Goal: Task Accomplishment & Management: Use online tool/utility

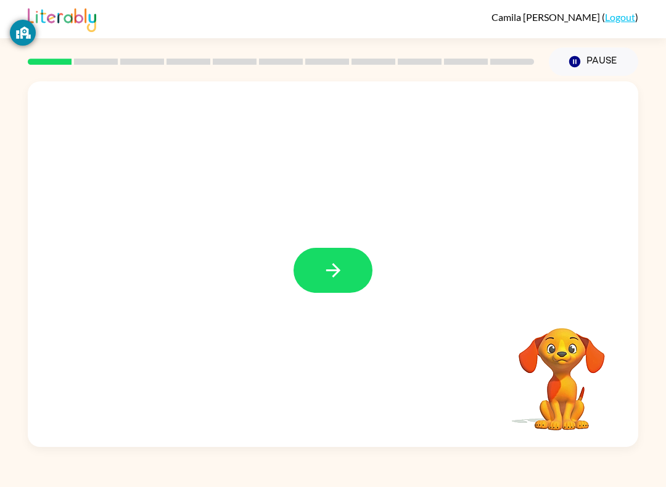
click at [336, 262] on icon "button" at bounding box center [334, 271] width 22 height 22
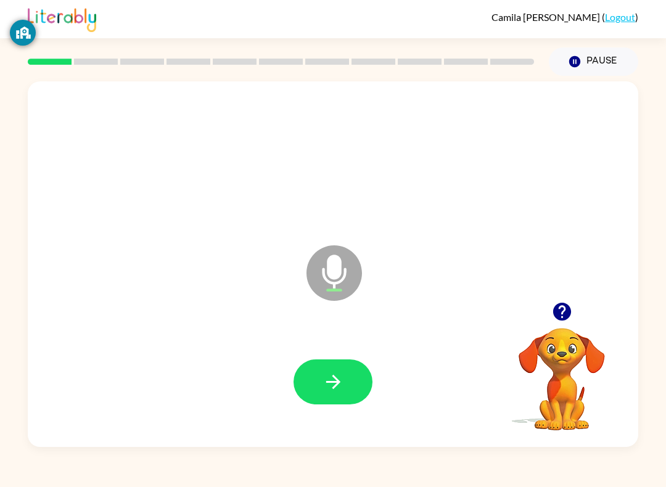
click at [318, 370] on button "button" at bounding box center [333, 382] width 79 height 45
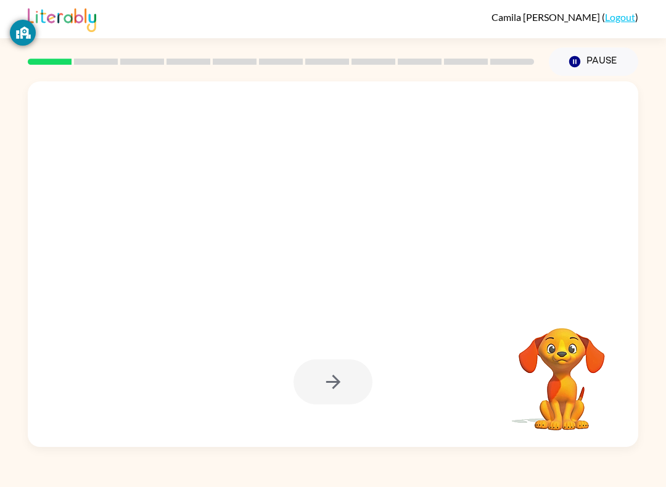
click at [357, 393] on div at bounding box center [333, 382] width 79 height 45
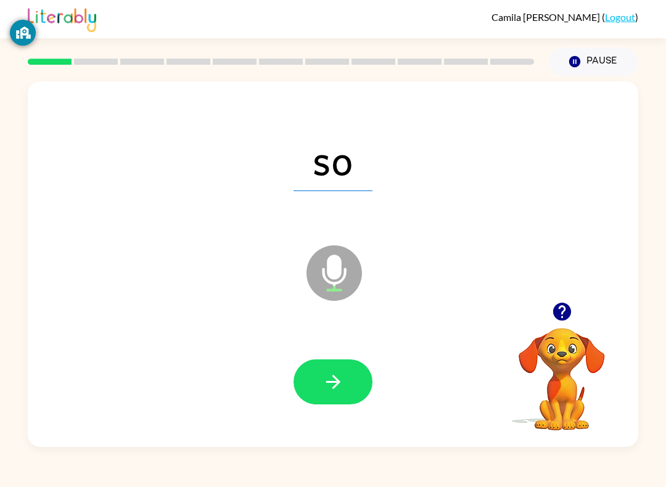
click at [342, 390] on icon "button" at bounding box center [334, 382] width 22 height 22
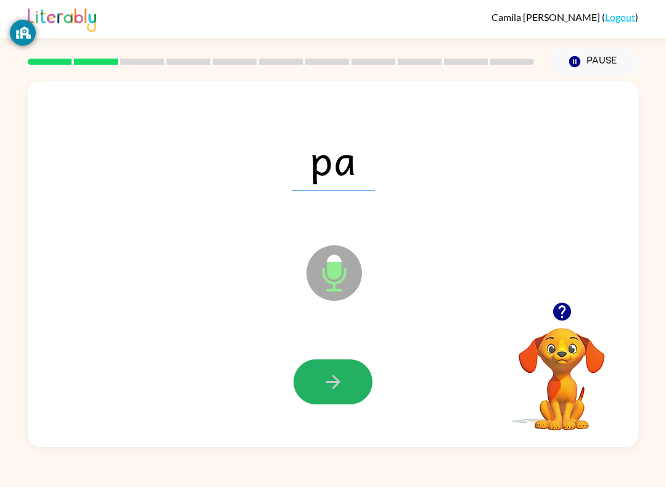
click at [345, 375] on button "button" at bounding box center [333, 382] width 79 height 45
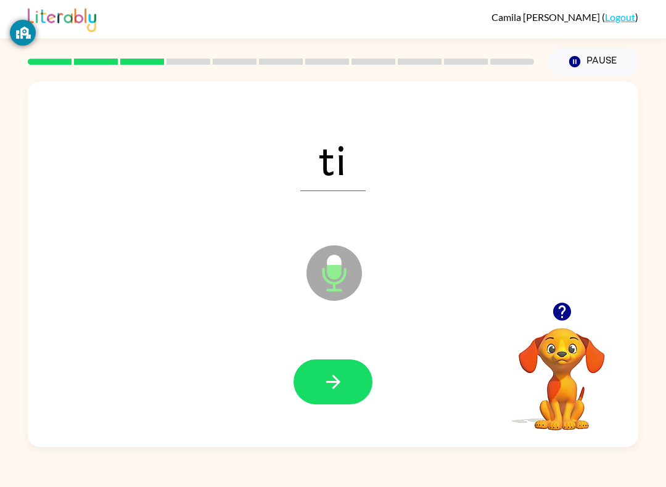
click at [347, 379] on button "button" at bounding box center [333, 382] width 79 height 45
click at [344, 386] on icon "button" at bounding box center [334, 382] width 22 height 22
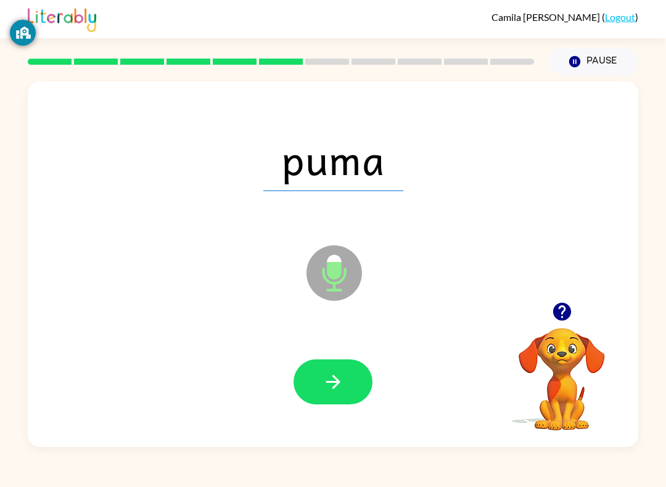
click at [344, 382] on button "button" at bounding box center [333, 382] width 79 height 45
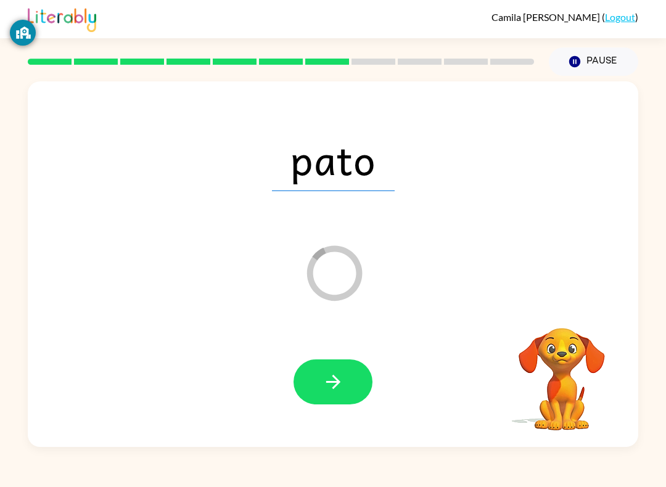
click at [624, 11] on link "Logout" at bounding box center [620, 17] width 30 height 12
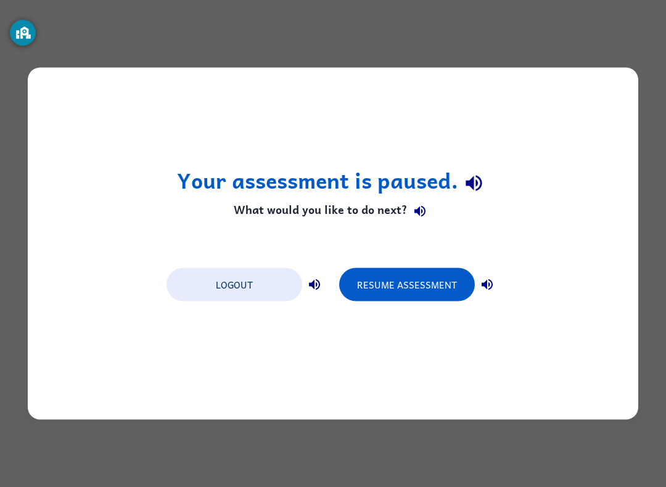
click at [223, 290] on button "Logout" at bounding box center [235, 284] width 136 height 33
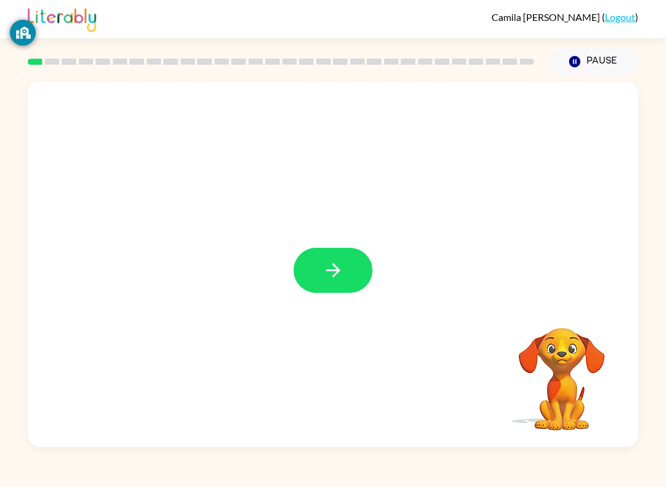
click at [357, 254] on button "button" at bounding box center [333, 270] width 79 height 45
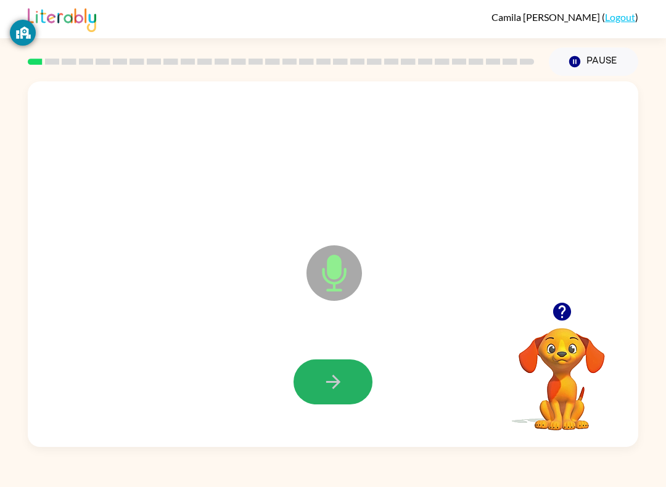
click at [339, 381] on icon "button" at bounding box center [334, 382] width 22 height 22
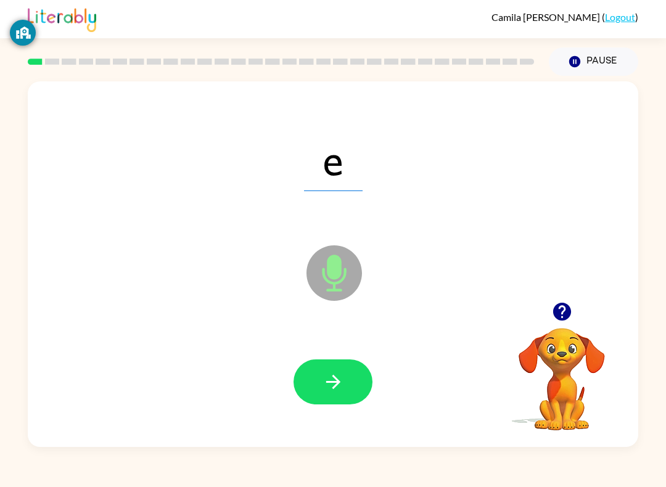
click at [334, 389] on icon "button" at bounding box center [333, 382] width 14 height 14
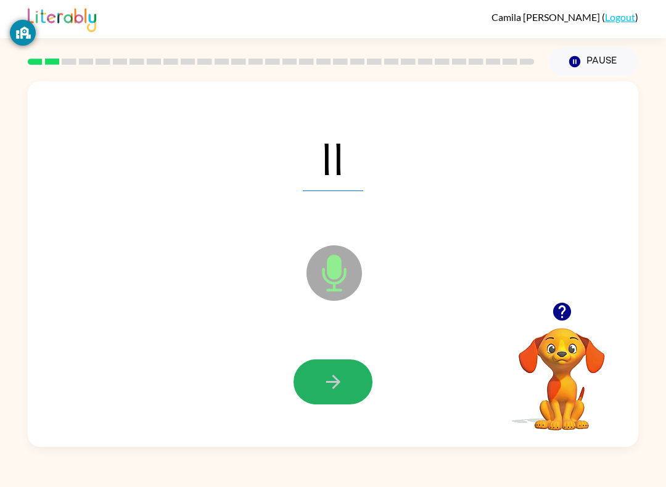
click at [347, 364] on button "button" at bounding box center [333, 382] width 79 height 45
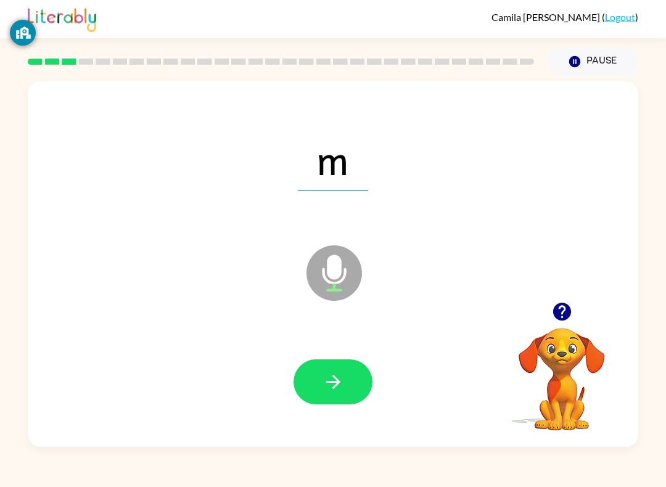
click at [338, 370] on button "button" at bounding box center [333, 382] width 79 height 45
click at [347, 389] on button "button" at bounding box center [333, 382] width 79 height 45
click at [342, 387] on icon "button" at bounding box center [334, 382] width 22 height 22
click at [340, 362] on button "button" at bounding box center [333, 382] width 79 height 45
click at [353, 393] on button "button" at bounding box center [333, 382] width 79 height 45
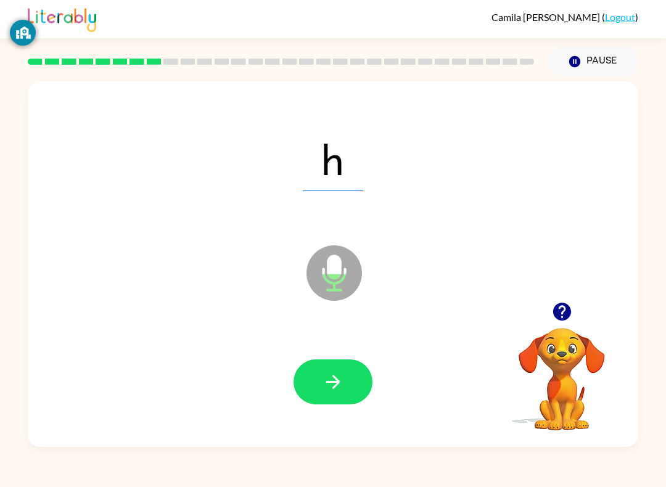
click at [336, 404] on button "button" at bounding box center [333, 382] width 79 height 45
click at [330, 377] on icon "button" at bounding box center [334, 382] width 22 height 22
click at [347, 380] on button "button" at bounding box center [333, 382] width 79 height 45
click at [341, 378] on icon "button" at bounding box center [334, 382] width 22 height 22
click at [343, 389] on icon "button" at bounding box center [334, 382] width 22 height 22
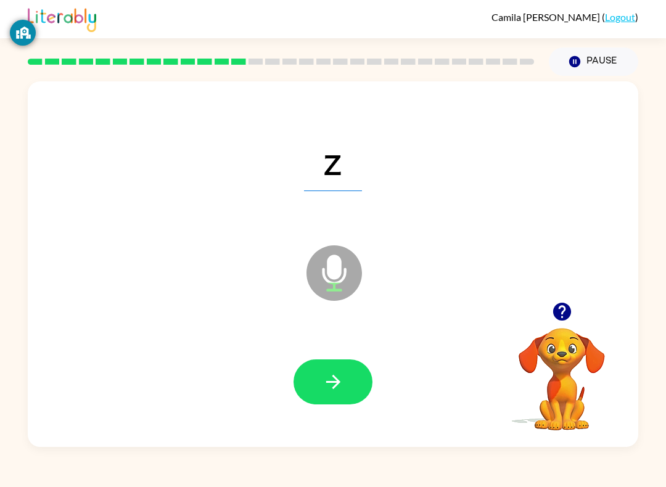
click at [334, 353] on div at bounding box center [333, 381] width 586 height 105
click at [333, 376] on icon "button" at bounding box center [333, 382] width 14 height 14
click at [344, 284] on icon at bounding box center [335, 273] width 56 height 56
click at [342, 271] on icon at bounding box center [335, 273] width 56 height 56
click at [574, 353] on video "Your browser must support playing .mp4 files to use Literably. Please try using…" at bounding box center [561, 370] width 123 height 123
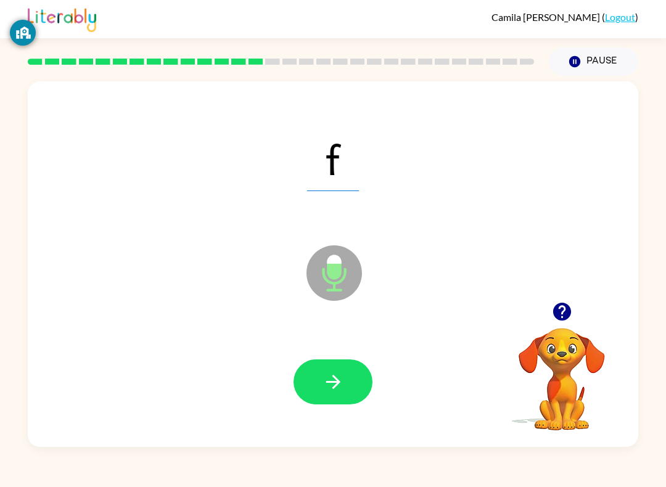
click at [343, 377] on icon "button" at bounding box center [334, 382] width 22 height 22
click at [341, 356] on div at bounding box center [333, 381] width 586 height 105
click at [268, 368] on div at bounding box center [333, 381] width 586 height 105
click at [336, 365] on button "button" at bounding box center [333, 382] width 79 height 45
click at [339, 392] on icon "button" at bounding box center [334, 382] width 22 height 22
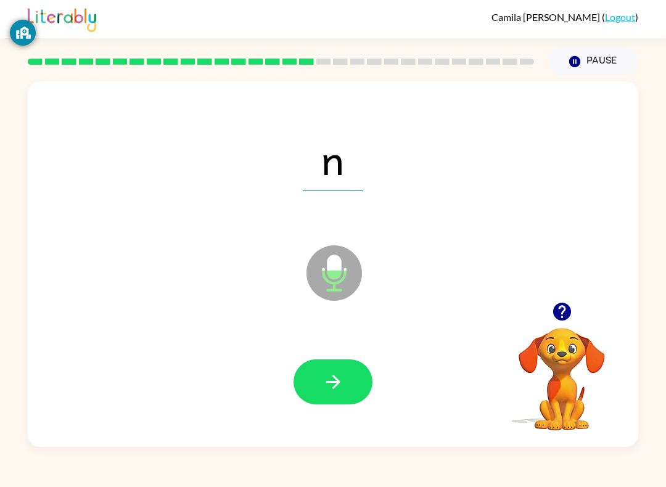
click at [326, 384] on icon "button" at bounding box center [334, 382] width 22 height 22
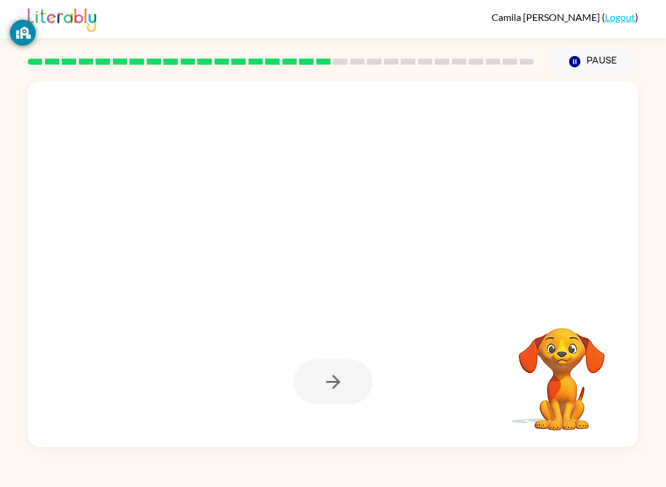
click at [324, 384] on div at bounding box center [333, 382] width 79 height 45
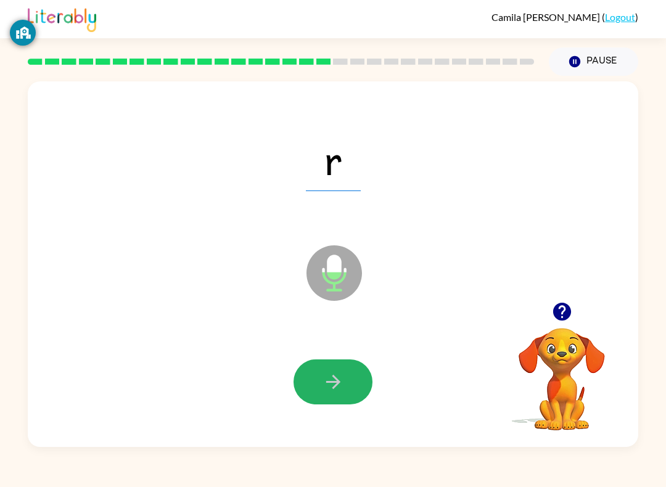
click at [345, 371] on button "button" at bounding box center [333, 382] width 79 height 45
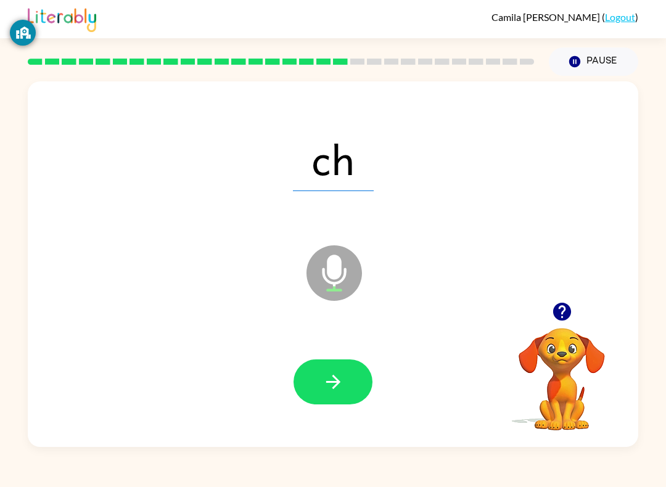
click at [340, 360] on button "button" at bounding box center [333, 382] width 79 height 45
click at [351, 382] on button "button" at bounding box center [333, 382] width 79 height 45
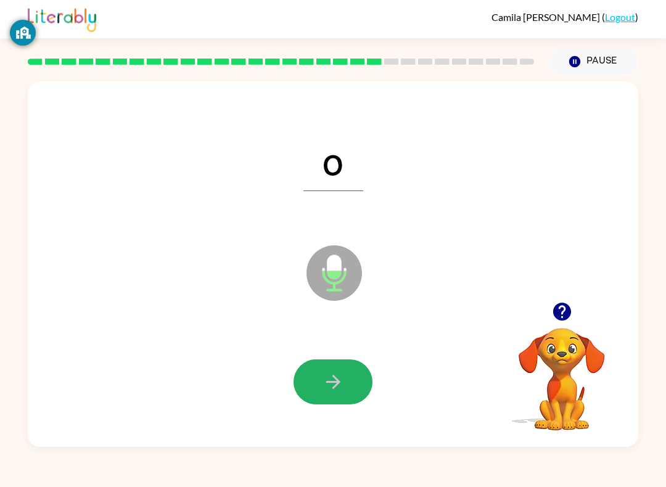
click at [326, 381] on icon "button" at bounding box center [334, 382] width 22 height 22
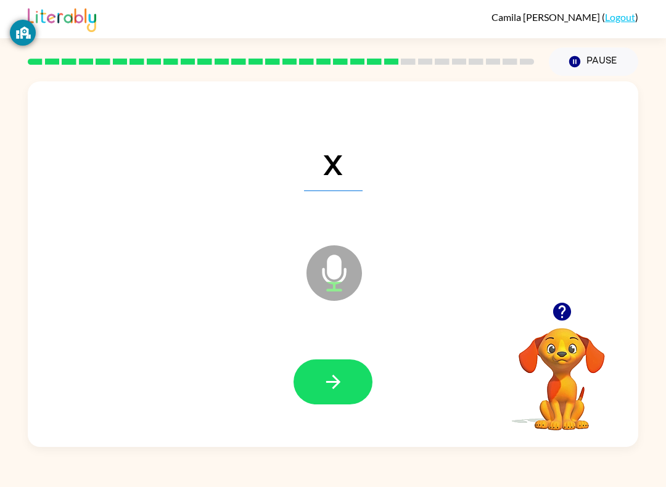
click at [330, 371] on button "button" at bounding box center [333, 382] width 79 height 45
click at [348, 394] on button "button" at bounding box center [333, 382] width 79 height 45
click at [339, 378] on icon "button" at bounding box center [334, 382] width 22 height 22
click at [330, 403] on button "button" at bounding box center [333, 382] width 79 height 45
click at [320, 381] on button "button" at bounding box center [333, 382] width 79 height 45
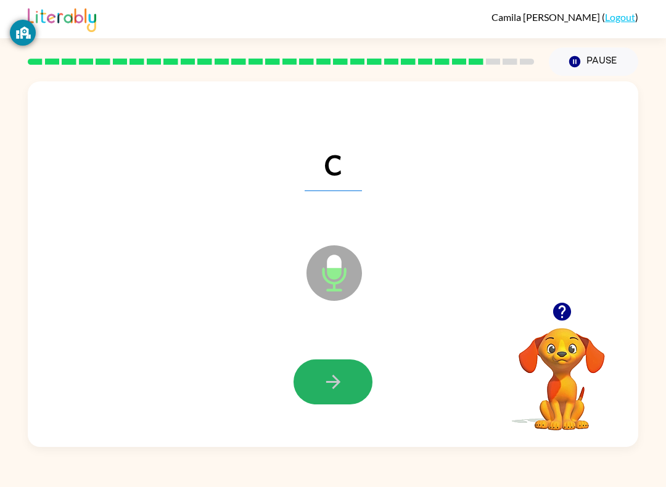
click at [325, 368] on button "button" at bounding box center [333, 382] width 79 height 45
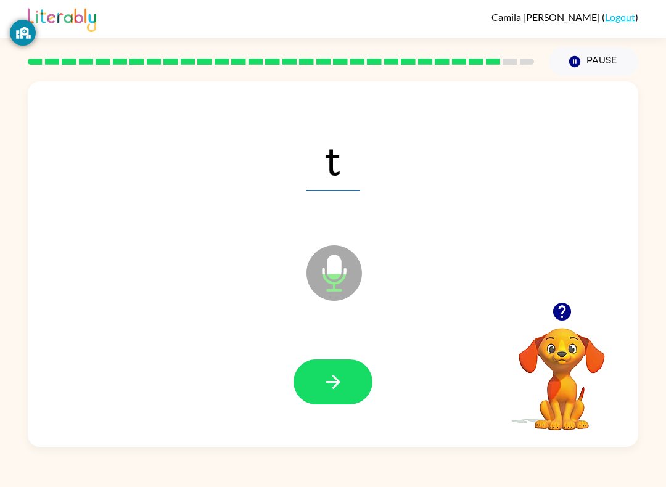
click at [333, 394] on button "button" at bounding box center [333, 382] width 79 height 45
click at [334, 366] on button "button" at bounding box center [333, 382] width 79 height 45
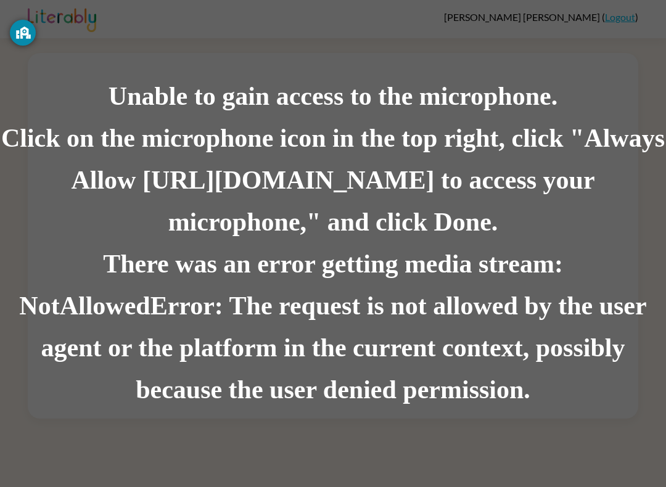
click at [533, 442] on div "Unable to gain access to the microphone. Click on the microphone icon in the to…" at bounding box center [333, 243] width 666 height 487
click at [564, 191] on div "Click on the microphone icon in the top right, click "Always Allow [URL][DOMAIN…" at bounding box center [333, 181] width 666 height 126
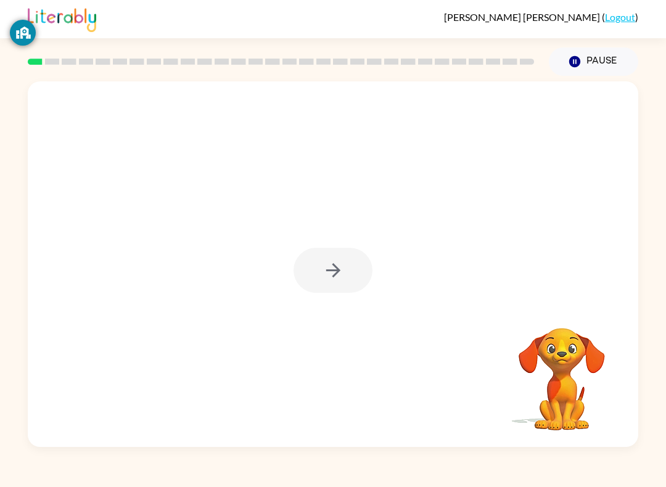
click at [330, 278] on div at bounding box center [333, 270] width 79 height 45
click at [349, 249] on button "button" at bounding box center [333, 270] width 79 height 45
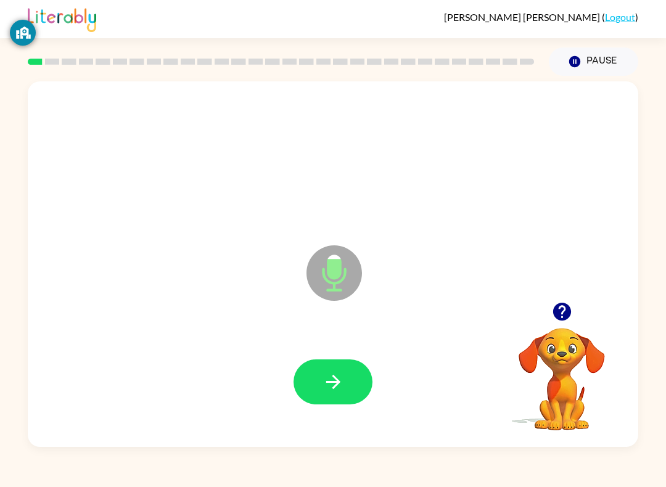
click at [351, 366] on button "button" at bounding box center [333, 382] width 79 height 45
click at [332, 387] on icon "button" at bounding box center [334, 382] width 22 height 22
click at [323, 372] on icon "button" at bounding box center [334, 382] width 22 height 22
click at [327, 382] on icon "button" at bounding box center [334, 382] width 22 height 22
click at [331, 382] on icon "button" at bounding box center [333, 382] width 14 height 14
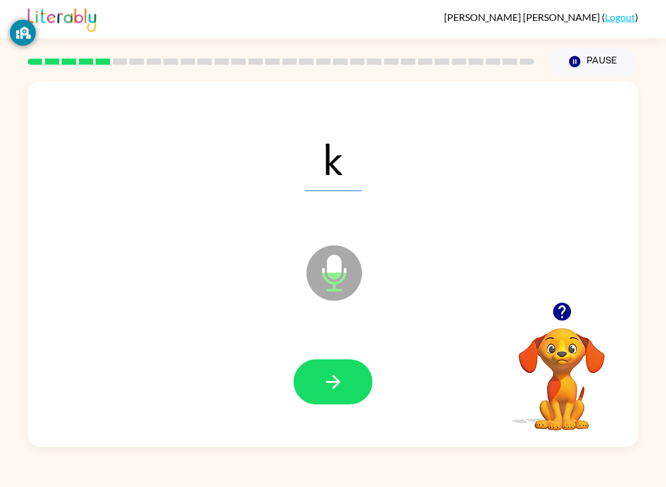
click at [331, 369] on button "button" at bounding box center [333, 382] width 79 height 45
click at [328, 387] on icon "button" at bounding box center [334, 382] width 22 height 22
click at [347, 368] on button "button" at bounding box center [333, 382] width 79 height 45
click at [347, 265] on icon at bounding box center [335, 273] width 56 height 56
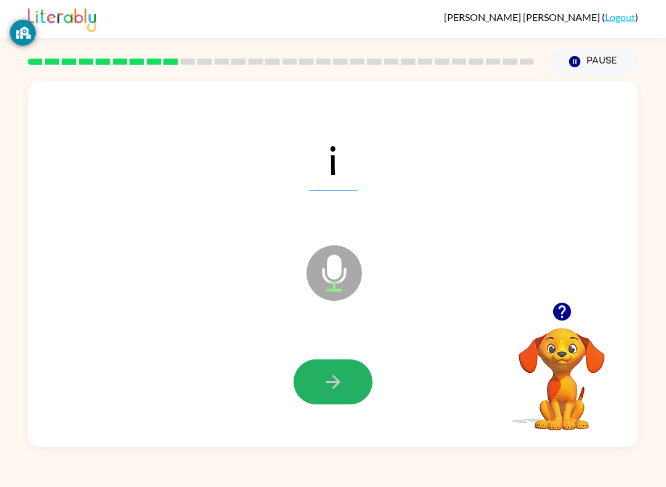
click at [332, 375] on icon "button" at bounding box center [334, 382] width 22 height 22
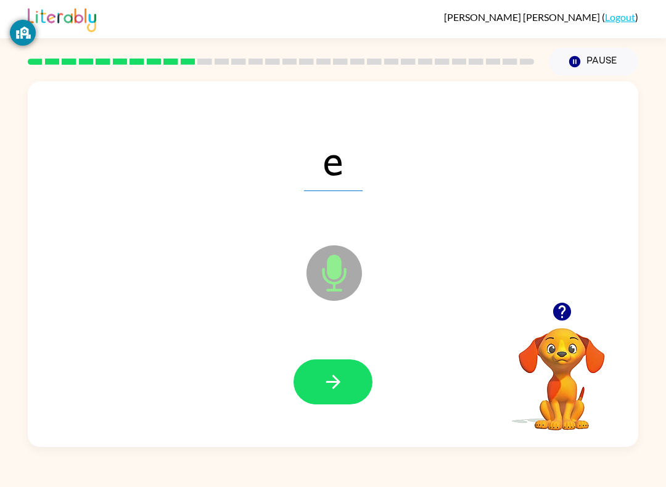
click at [548, 349] on video "Your browser must support playing .mp4 files to use Literably. Please try using…" at bounding box center [561, 370] width 123 height 123
click at [565, 359] on video "Your browser must support playing .mp4 files to use Literably. Please try using…" at bounding box center [561, 370] width 123 height 123
click at [329, 380] on icon "button" at bounding box center [334, 382] width 22 height 22
click at [330, 376] on icon "button" at bounding box center [334, 382] width 22 height 22
click at [340, 387] on icon "button" at bounding box center [334, 382] width 22 height 22
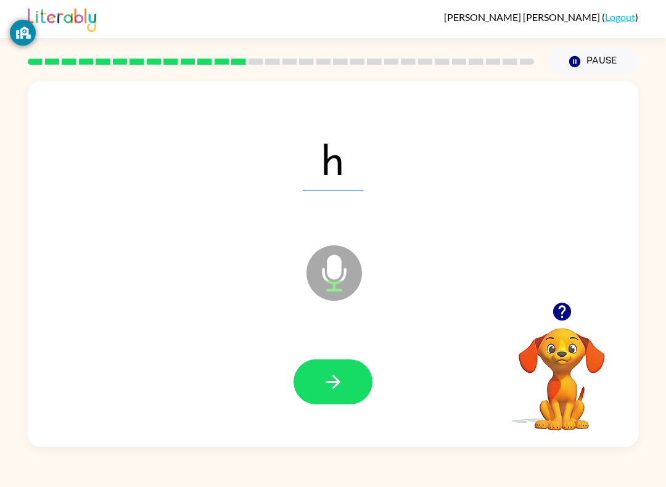
click at [338, 381] on icon "button" at bounding box center [333, 382] width 14 height 14
click at [329, 385] on icon "button" at bounding box center [334, 382] width 22 height 22
click at [333, 392] on icon "button" at bounding box center [334, 382] width 22 height 22
click at [328, 387] on icon "button" at bounding box center [334, 382] width 22 height 22
click at [337, 289] on icon at bounding box center [335, 273] width 56 height 56
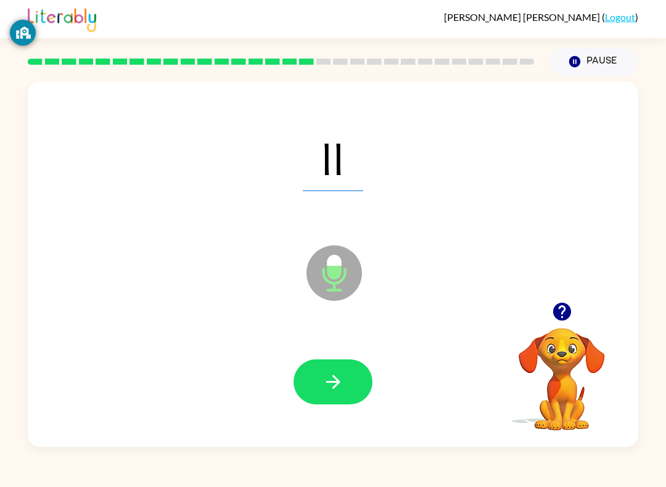
click at [316, 404] on button "button" at bounding box center [333, 382] width 79 height 45
click at [320, 408] on div at bounding box center [333, 381] width 586 height 105
click at [342, 389] on icon "button" at bounding box center [334, 382] width 22 height 22
click at [340, 389] on icon "button" at bounding box center [334, 382] width 22 height 22
click at [344, 403] on button "button" at bounding box center [333, 382] width 79 height 45
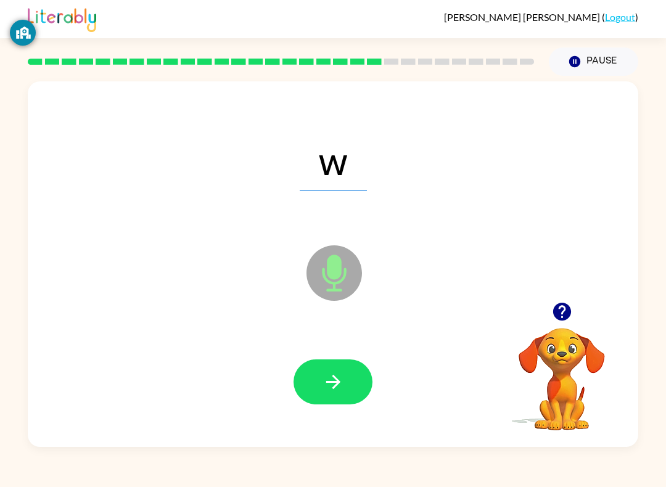
click at [323, 381] on icon "button" at bounding box center [334, 382] width 22 height 22
click at [331, 381] on icon "button" at bounding box center [334, 382] width 22 height 22
click at [332, 382] on icon "button" at bounding box center [333, 382] width 14 height 14
click at [340, 382] on icon "button" at bounding box center [333, 382] width 14 height 14
click at [331, 379] on icon "button" at bounding box center [334, 382] width 22 height 22
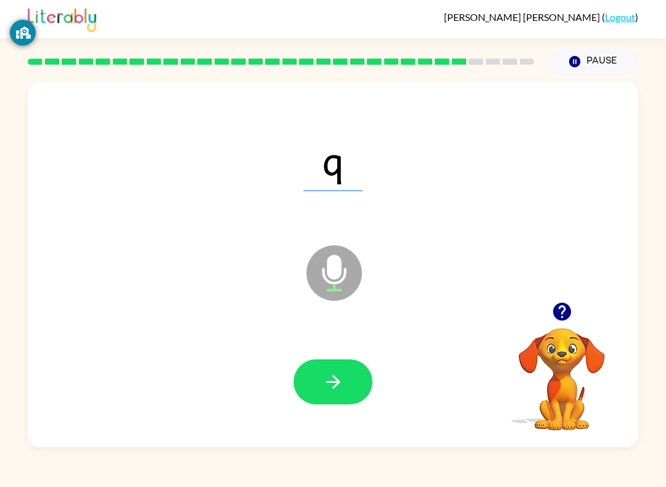
click at [332, 379] on icon "button" at bounding box center [334, 382] width 22 height 22
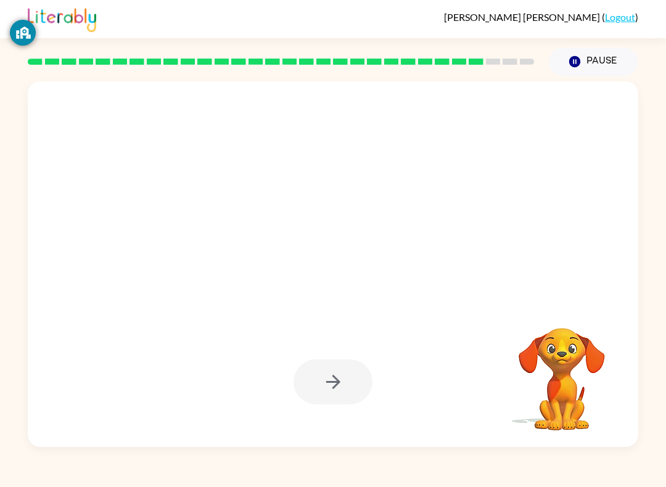
click at [574, 400] on video "Your browser must support playing .mp4 files to use Literably. Please try using…" at bounding box center [561, 370] width 123 height 123
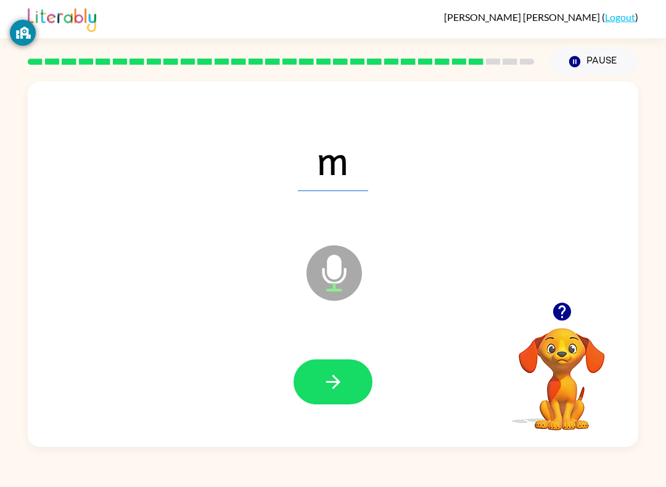
click at [348, 392] on button "button" at bounding box center [333, 382] width 79 height 45
click at [347, 378] on button "button" at bounding box center [333, 382] width 79 height 45
click at [657, 363] on div "c Microphone The Microphone is here when it is your turn to talk Your browser m…" at bounding box center [333, 261] width 666 height 371
click at [331, 388] on icon "button" at bounding box center [334, 382] width 22 height 22
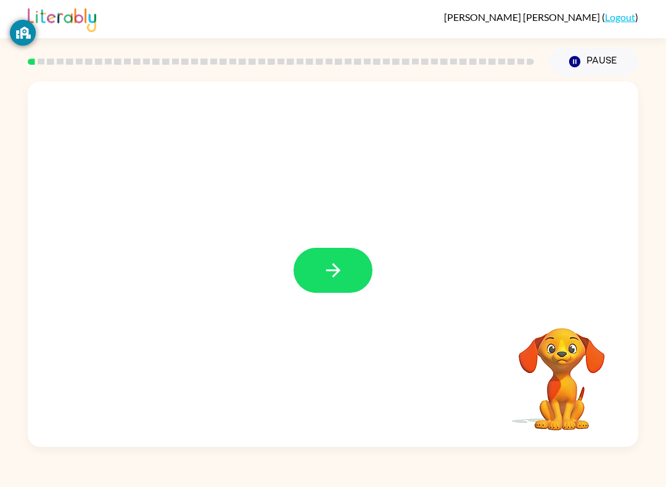
click at [337, 268] on icon "button" at bounding box center [334, 271] width 22 height 22
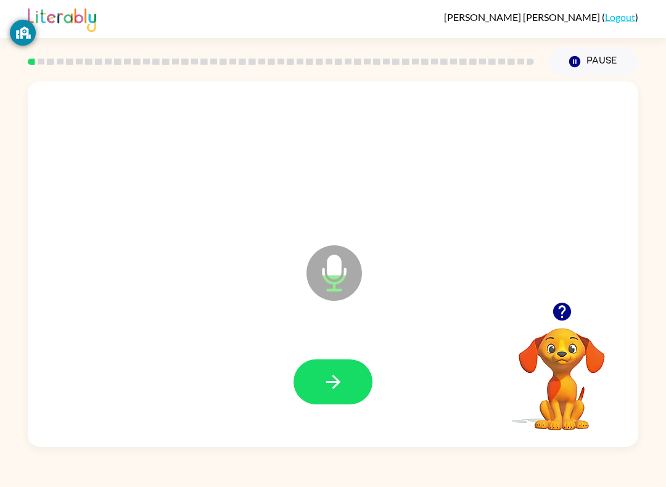
click at [319, 380] on button "button" at bounding box center [333, 382] width 79 height 45
click at [332, 389] on icon "button" at bounding box center [333, 382] width 14 height 14
click at [336, 396] on button "button" at bounding box center [333, 382] width 79 height 45
click at [321, 402] on button "button" at bounding box center [333, 382] width 79 height 45
click at [342, 376] on icon "button" at bounding box center [334, 382] width 22 height 22
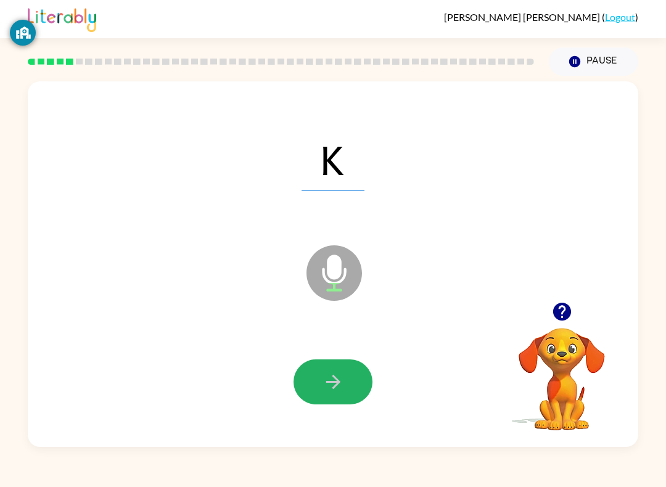
click at [334, 370] on button "button" at bounding box center [333, 382] width 79 height 45
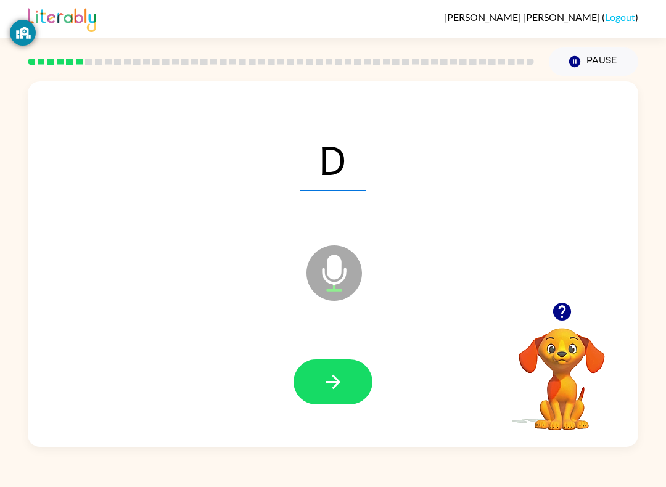
click at [318, 390] on button "button" at bounding box center [333, 382] width 79 height 45
click at [335, 374] on icon "button" at bounding box center [334, 382] width 22 height 22
click at [332, 394] on button "button" at bounding box center [333, 382] width 79 height 45
click at [634, 11] on link "Logout" at bounding box center [620, 17] width 30 height 12
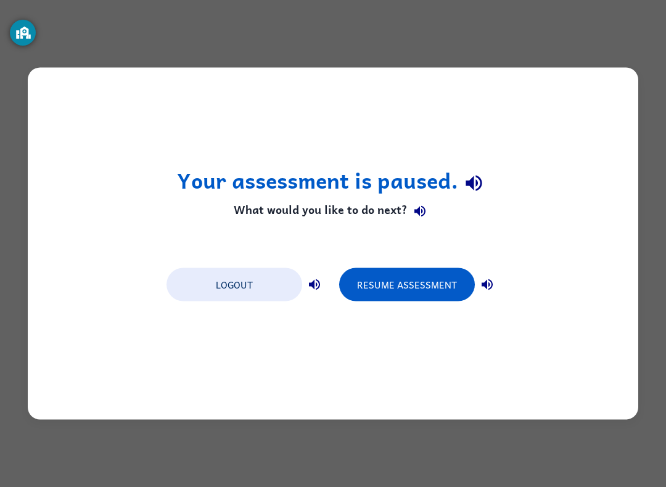
click at [421, 295] on button "Resume Assessment" at bounding box center [407, 284] width 136 height 33
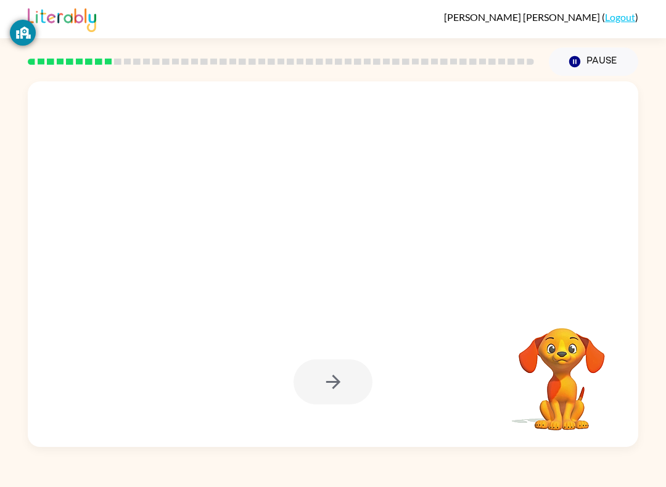
click at [588, 71] on button "Pause Pause" at bounding box center [593, 61] width 89 height 28
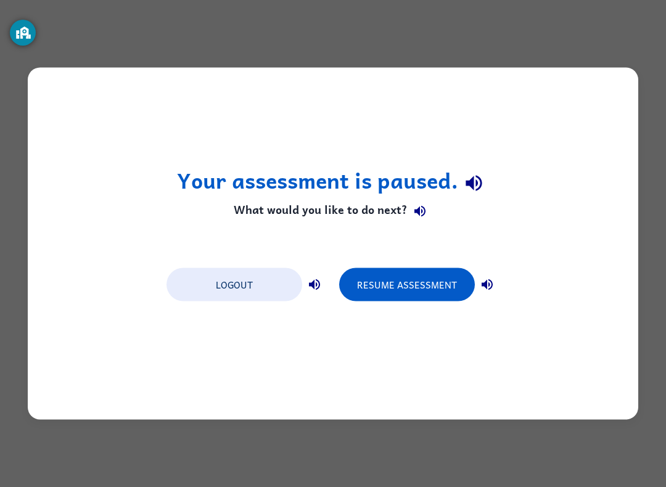
click at [274, 281] on button "Logout" at bounding box center [235, 284] width 136 height 33
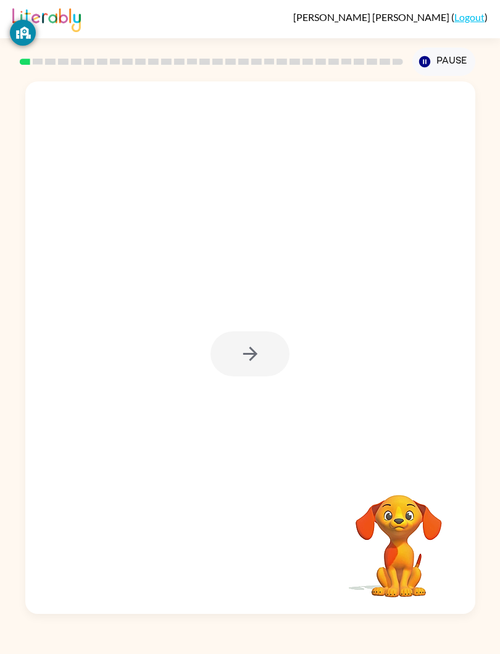
click at [0, 339] on div "Your browser must support playing .mp4 files to use Literably. Please try using…" at bounding box center [250, 345] width 500 height 538
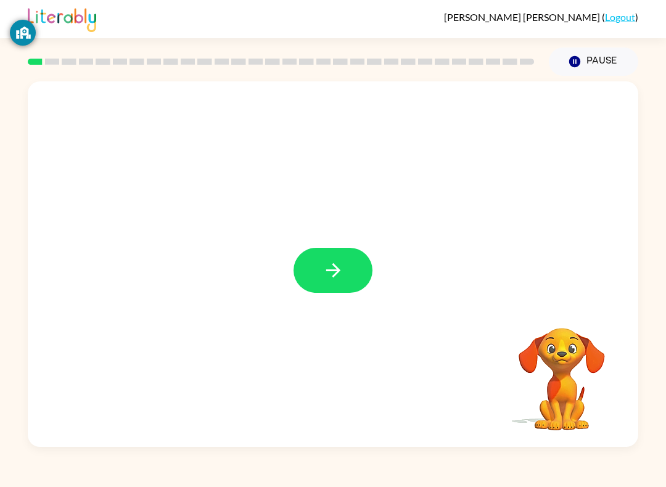
click at [324, 262] on icon "button" at bounding box center [334, 271] width 22 height 22
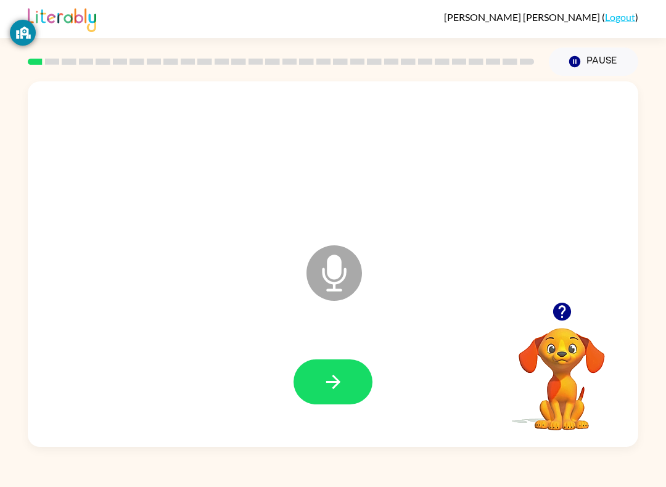
click at [570, 309] on icon "button" at bounding box center [562, 312] width 18 height 18
click at [359, 381] on button "button" at bounding box center [333, 382] width 79 height 45
click at [342, 389] on icon "button" at bounding box center [334, 382] width 22 height 22
click at [342, 368] on button "button" at bounding box center [333, 382] width 79 height 45
click at [587, 305] on div at bounding box center [561, 311] width 123 height 31
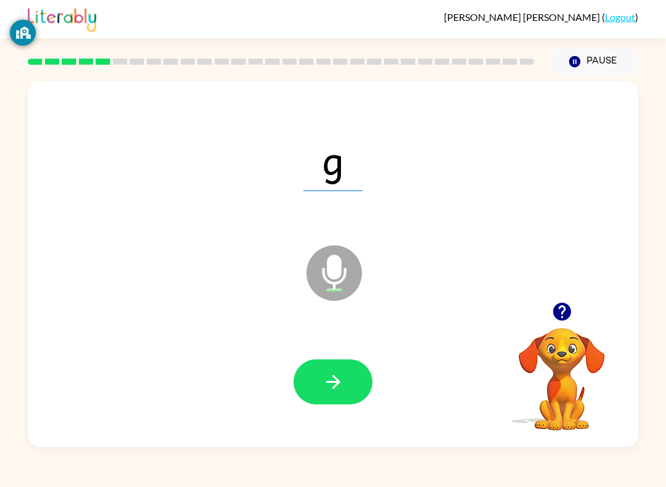
click at [578, 305] on div at bounding box center [561, 311] width 123 height 31
click at [567, 309] on icon "button" at bounding box center [562, 312] width 18 height 18
click at [354, 395] on button "button" at bounding box center [333, 382] width 79 height 45
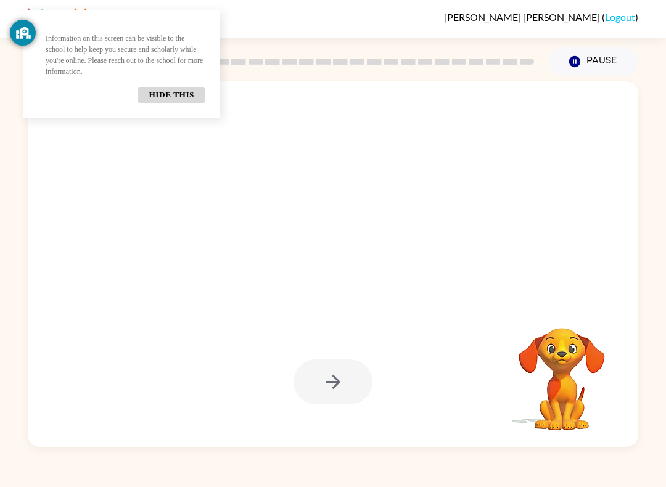
click at [162, 103] on button "Hide this" at bounding box center [171, 95] width 67 height 16
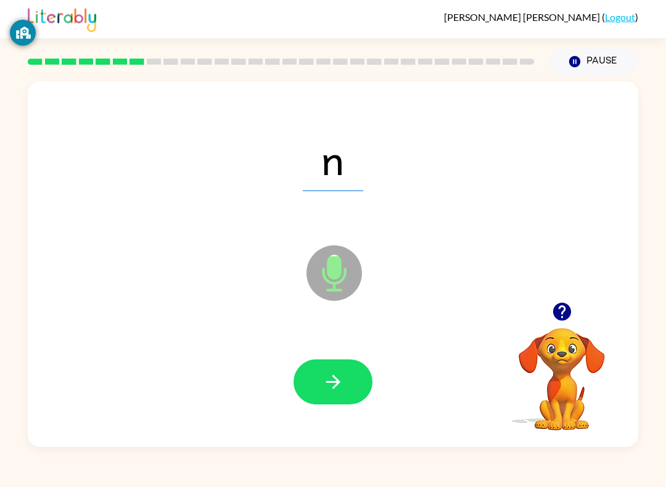
click at [352, 372] on button "button" at bounding box center [333, 382] width 79 height 45
click at [318, 384] on button "button" at bounding box center [333, 382] width 79 height 45
click at [570, 302] on icon "button" at bounding box center [562, 312] width 22 height 22
click at [315, 377] on button "button" at bounding box center [333, 382] width 79 height 45
click at [336, 377] on icon "button" at bounding box center [334, 382] width 22 height 22
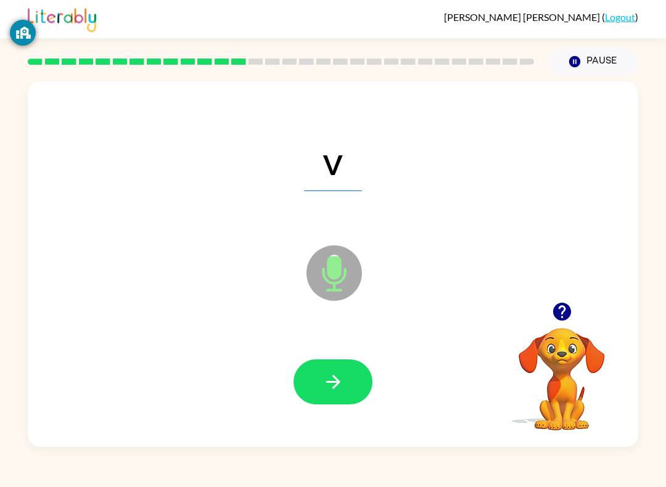
click at [340, 389] on icon "button" at bounding box center [334, 382] width 22 height 22
click at [355, 372] on button "button" at bounding box center [333, 382] width 79 height 45
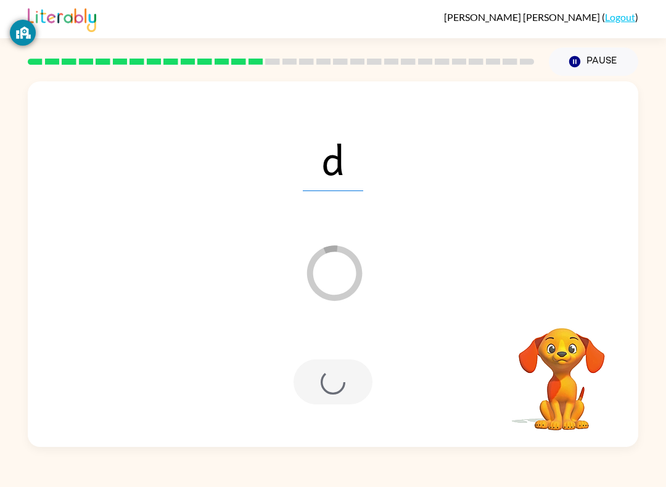
click at [361, 399] on div at bounding box center [333, 382] width 79 height 45
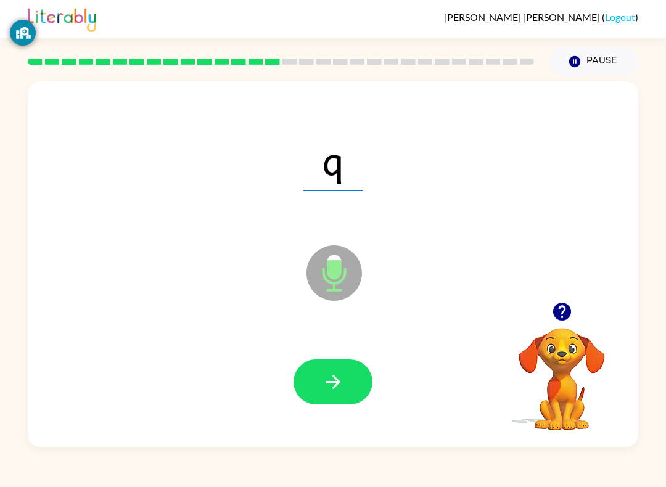
click at [332, 389] on icon "button" at bounding box center [334, 382] width 22 height 22
click at [360, 380] on button "button" at bounding box center [333, 382] width 79 height 45
click at [356, 384] on button "button" at bounding box center [333, 382] width 79 height 45
click at [347, 368] on button "button" at bounding box center [333, 382] width 79 height 45
click at [624, 422] on div at bounding box center [333, 381] width 586 height 105
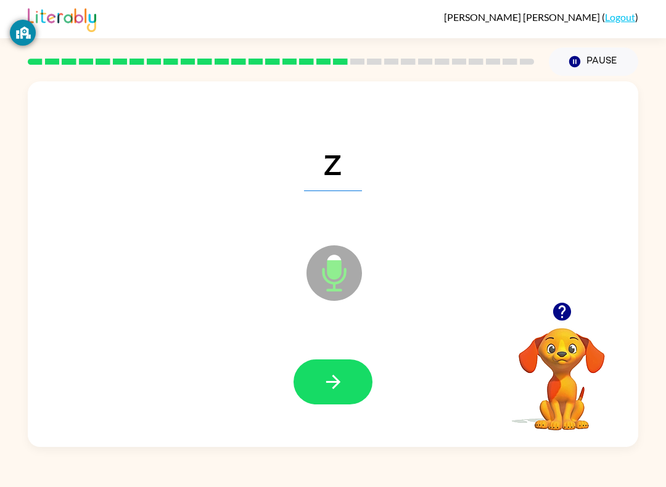
click at [350, 371] on button "button" at bounding box center [333, 382] width 79 height 45
click at [564, 303] on icon "button" at bounding box center [562, 312] width 22 height 22
click at [341, 398] on button "button" at bounding box center [333, 382] width 79 height 45
click at [357, 395] on button "button" at bounding box center [333, 382] width 79 height 45
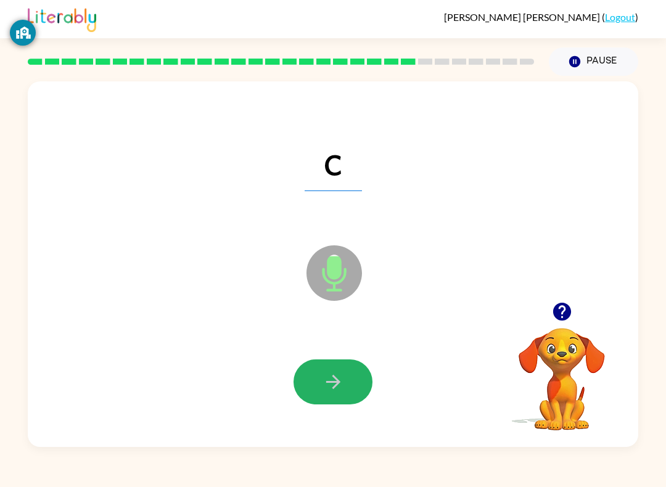
click at [337, 381] on icon "button" at bounding box center [333, 382] width 14 height 14
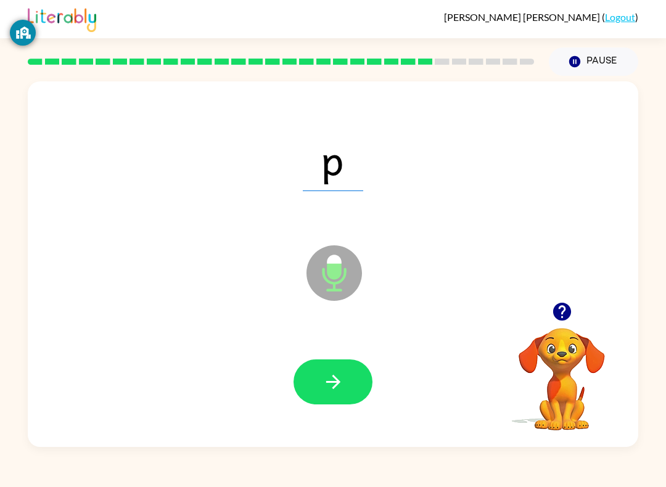
click at [323, 375] on icon "button" at bounding box center [334, 382] width 22 height 22
click at [334, 379] on icon "button" at bounding box center [334, 382] width 22 height 22
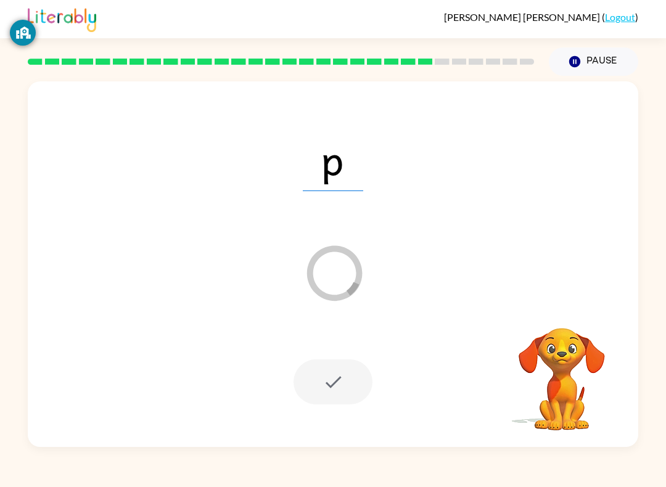
click at [590, 378] on video "Your browser must support playing .mp4 files to use Literably. Please try using…" at bounding box center [561, 370] width 123 height 123
click at [332, 384] on div at bounding box center [333, 382] width 79 height 45
click at [338, 383] on div at bounding box center [333, 382] width 79 height 45
click at [583, 70] on button "Pause Pause" at bounding box center [593, 61] width 89 height 28
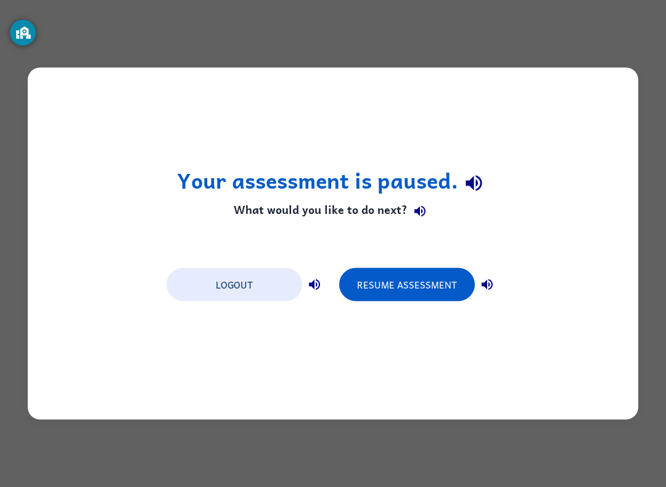
click at [410, 299] on button "Resume Assessment" at bounding box center [407, 284] width 136 height 33
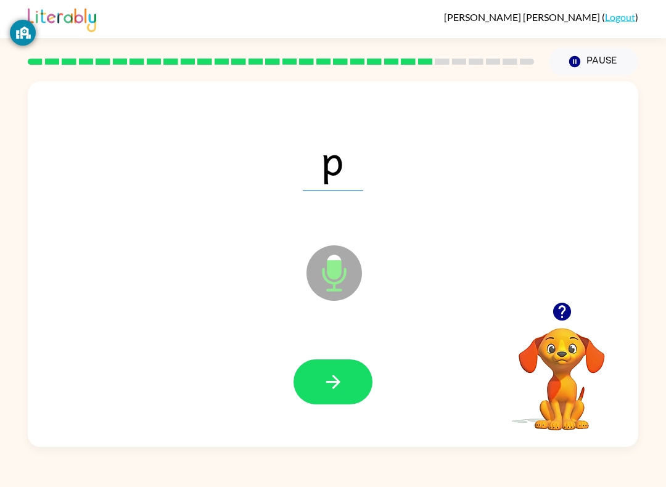
click at [324, 412] on div at bounding box center [333, 381] width 586 height 105
click at [323, 411] on div at bounding box center [333, 381] width 586 height 105
click at [339, 386] on icon "button" at bounding box center [334, 382] width 22 height 22
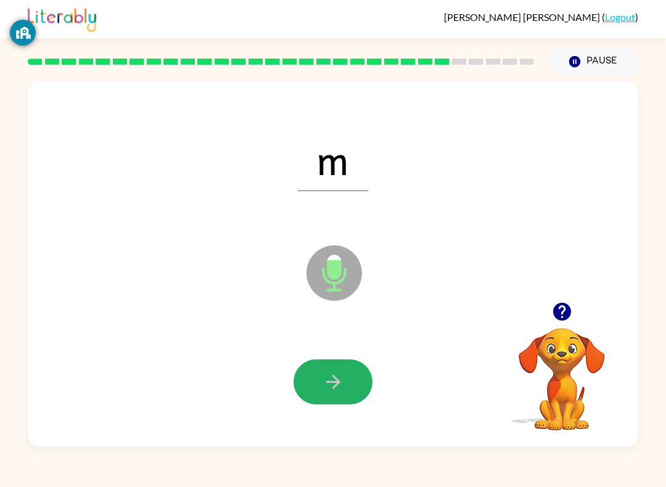
click at [326, 373] on icon "button" at bounding box center [334, 382] width 22 height 22
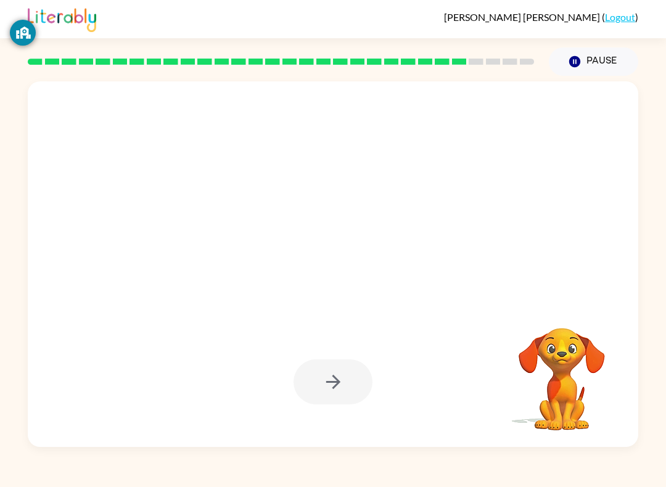
click at [337, 382] on div at bounding box center [333, 382] width 79 height 45
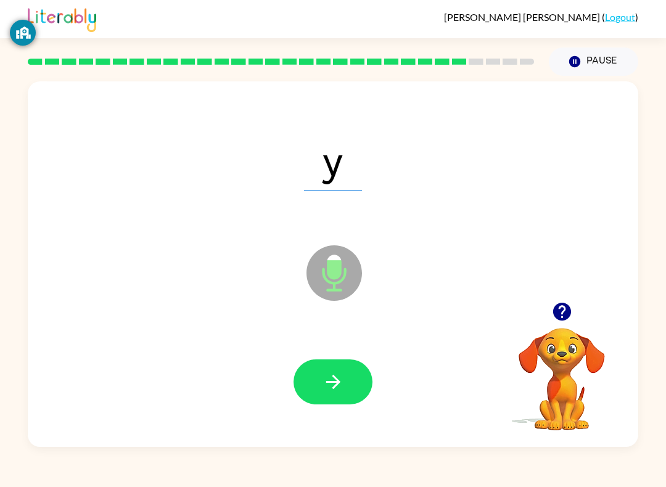
click at [347, 379] on button "button" at bounding box center [333, 382] width 79 height 45
click at [339, 375] on icon "button" at bounding box center [334, 382] width 22 height 22
click at [342, 382] on icon "button" at bounding box center [334, 382] width 22 height 22
click at [343, 385] on icon "button" at bounding box center [334, 382] width 22 height 22
